Goal: Obtain resource: Obtain resource

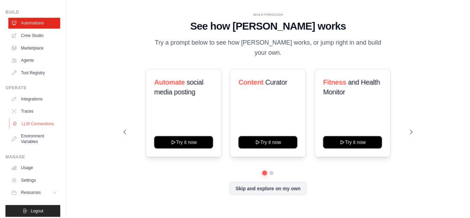
scroll to position [32, 0]
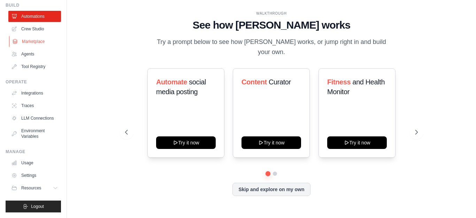
click at [25, 36] on link "Marketplace" at bounding box center [35, 41] width 53 height 11
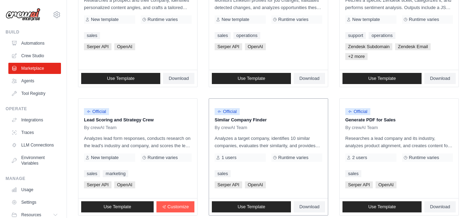
scroll to position [418, 0]
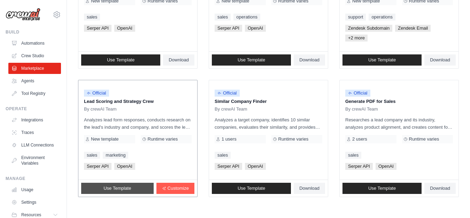
click at [109, 187] on span "Use Template" at bounding box center [117, 188] width 28 height 6
